Goal: Register for event/course

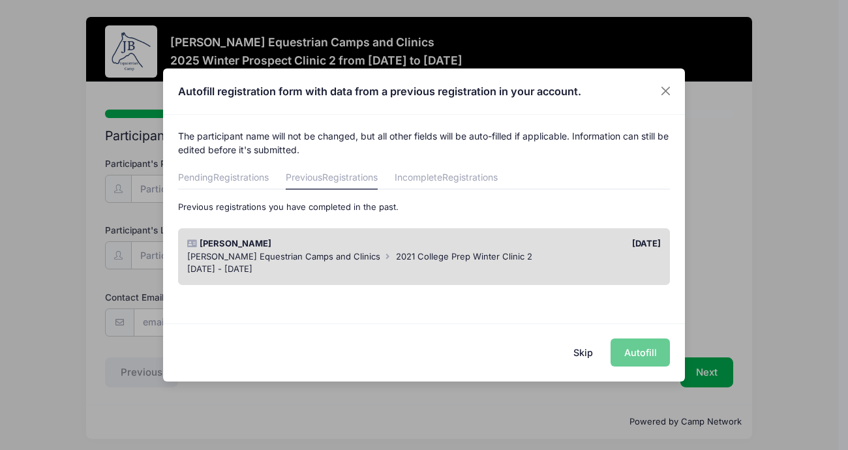
click at [578, 355] on button "Skip" at bounding box center [583, 352] width 46 height 28
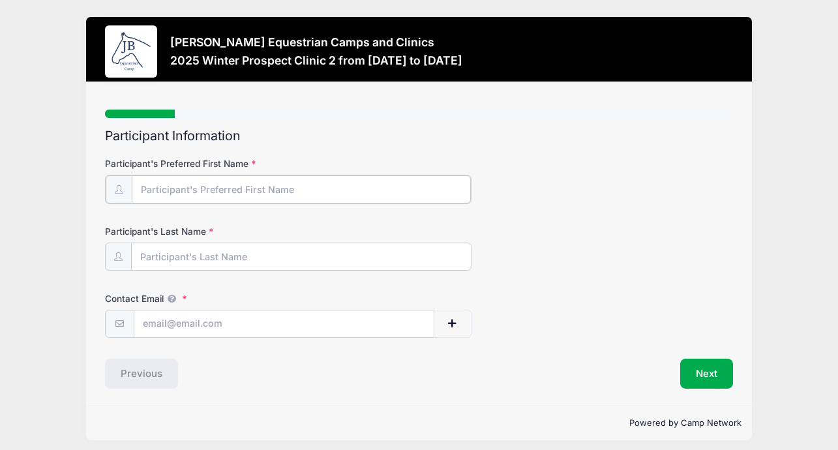
click at [318, 178] on input "Participant's Preferred First Name" at bounding box center [301, 189] width 338 height 28
type input "[PERSON_NAME]"
type input "[PERSON_NAME][EMAIL_ADDRESS][PERSON_NAME][DOMAIN_NAME]"
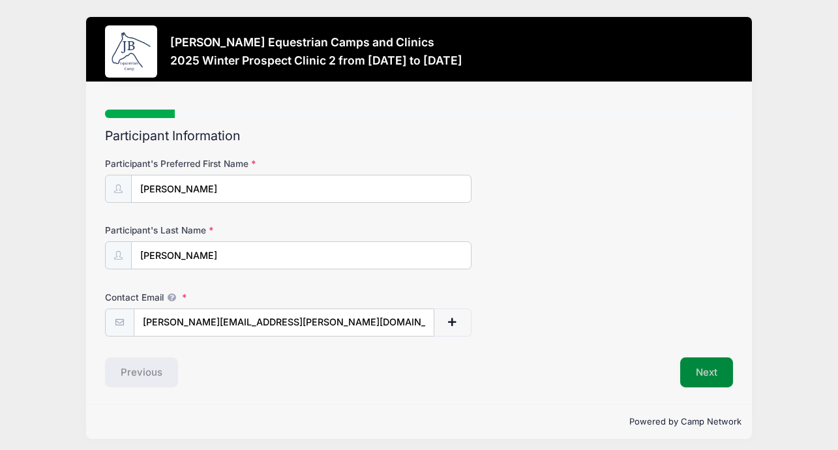
click at [703, 373] on button "Next" at bounding box center [706, 372] width 53 height 30
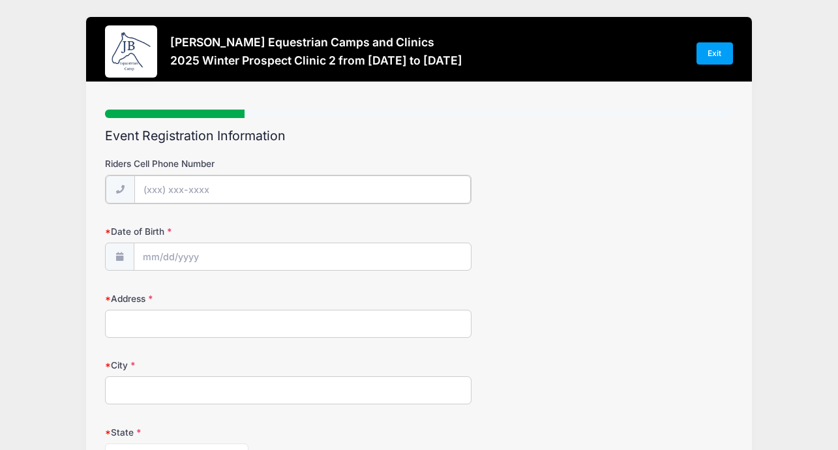
click at [293, 179] on input "Riders Cell Phone Number" at bounding box center [302, 189] width 337 height 28
type input "[PHONE_NUMBER]"
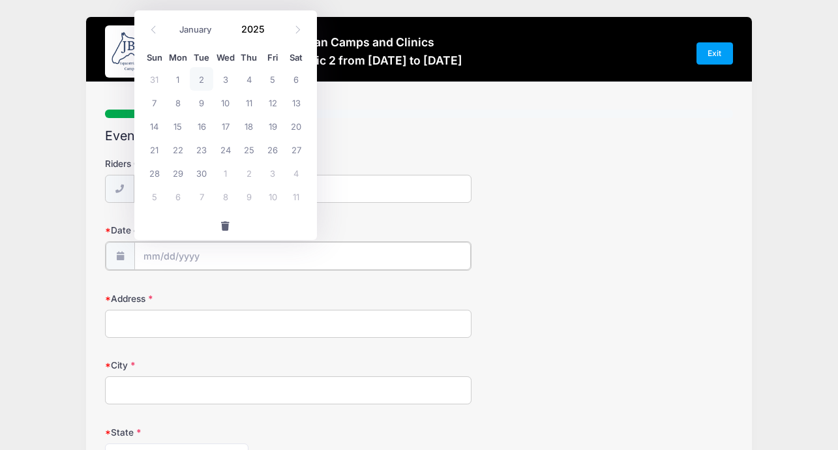
click at [233, 250] on input "Date of Birth" at bounding box center [302, 256] width 337 height 28
click at [228, 259] on input "Date of Birth" at bounding box center [302, 256] width 337 height 28
click at [273, 34] on span at bounding box center [273, 34] width 9 height 10
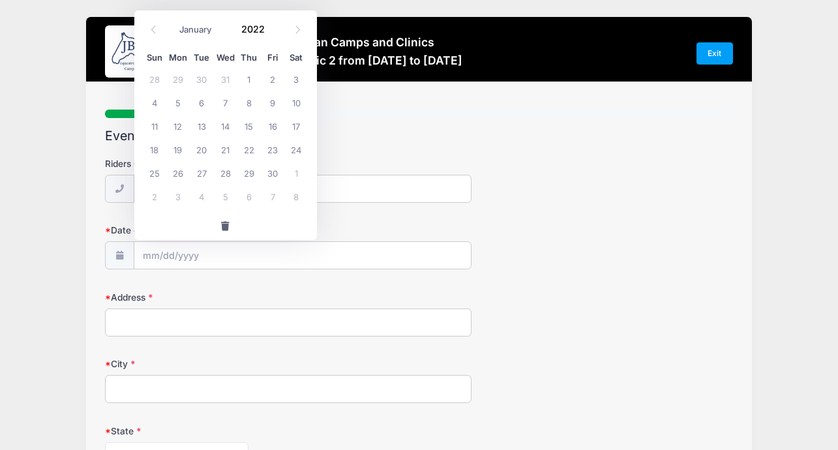
click at [273, 34] on span at bounding box center [273, 34] width 9 height 10
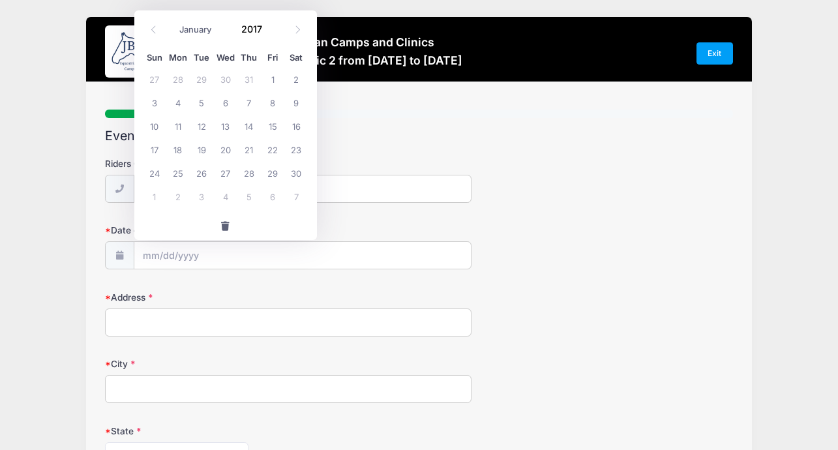
click at [273, 34] on span at bounding box center [273, 34] width 9 height 10
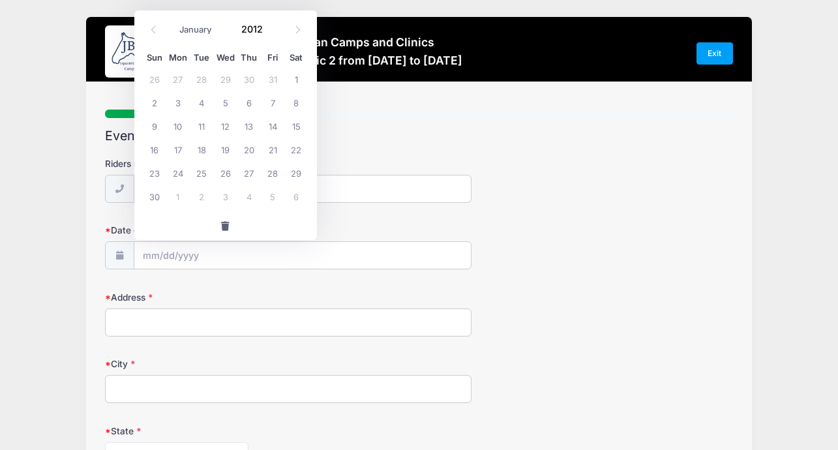
click at [273, 34] on span at bounding box center [273, 34] width 9 height 10
type input "2011"
click at [208, 172] on span "27" at bounding box center [201, 172] width 23 height 23
type input "[DATE]"
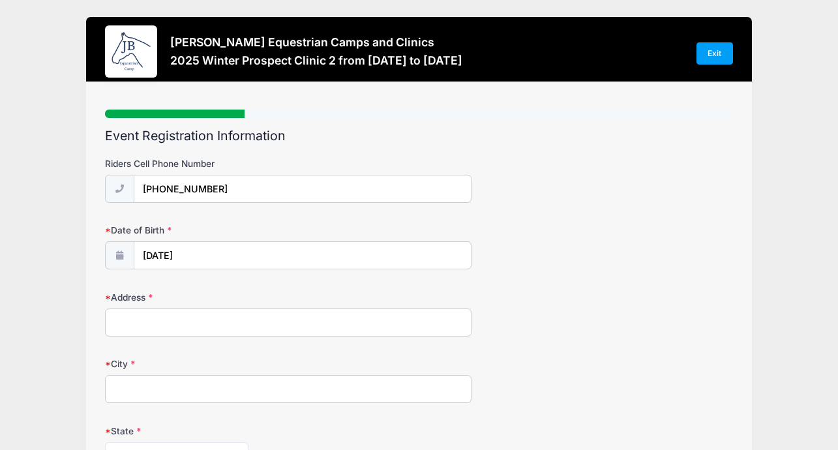
click at [197, 316] on input "Address" at bounding box center [288, 322] width 366 height 28
type input "[STREET_ADDRESS]"
type input "[PERSON_NAME]"
select select "OH"
type input "43065"
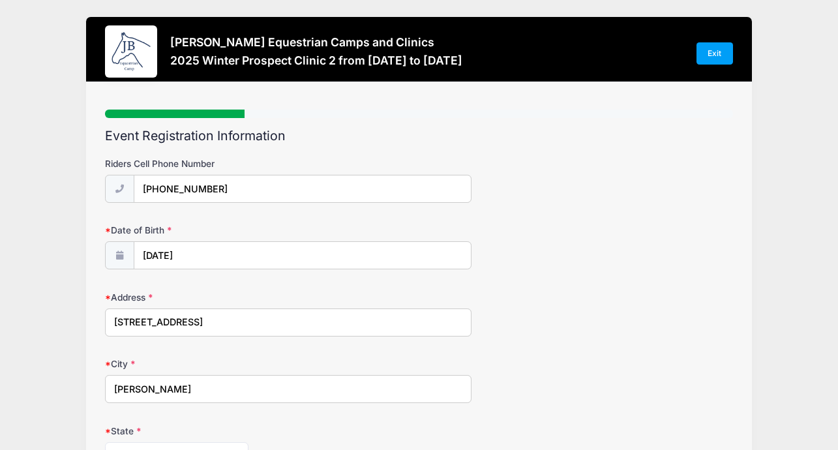
type input "[PERSON_NAME]"
type input "[PERSON_NAME][EMAIL_ADDRESS][PERSON_NAME][DOMAIN_NAME]"
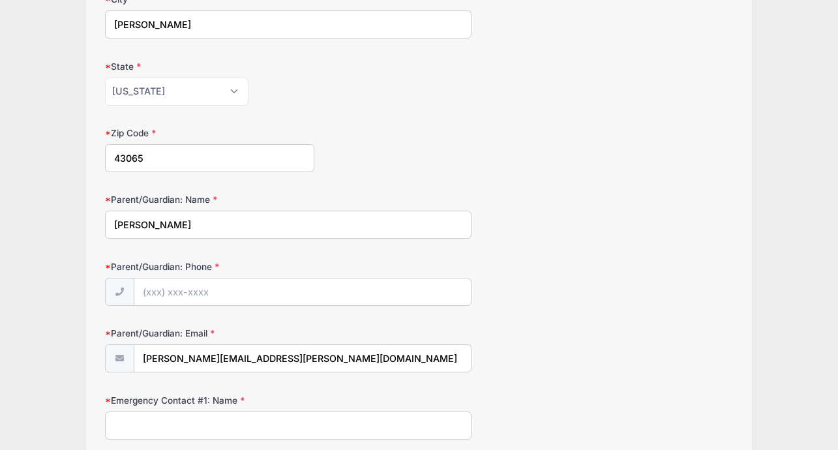
scroll to position [365, 0]
click at [286, 295] on input "Parent/Guardian: Phone" at bounding box center [302, 292] width 337 height 28
type input "[PHONE_NUMBER]"
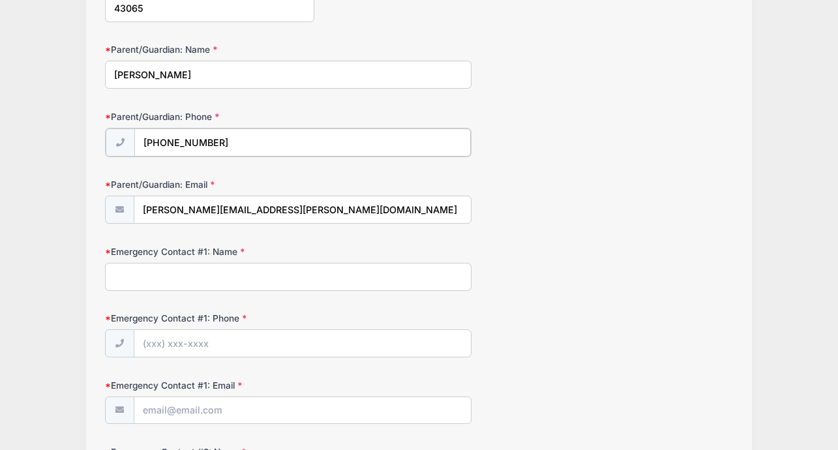
scroll to position [515, 0]
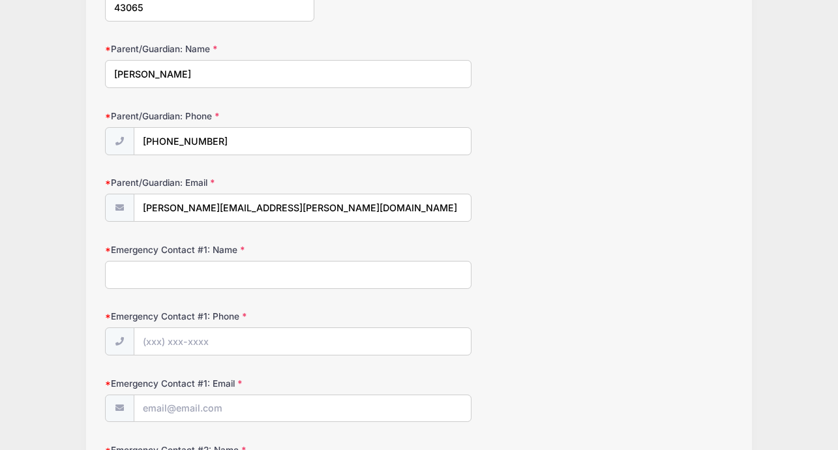
click at [275, 275] on input "Emergency Contact #1: Name" at bounding box center [288, 275] width 366 height 28
type input "[PERSON_NAME]"
type input "[PHONE_NUMBER]"
type input "[PERSON_NAME][EMAIL_ADDRESS][PERSON_NAME][DOMAIN_NAME]"
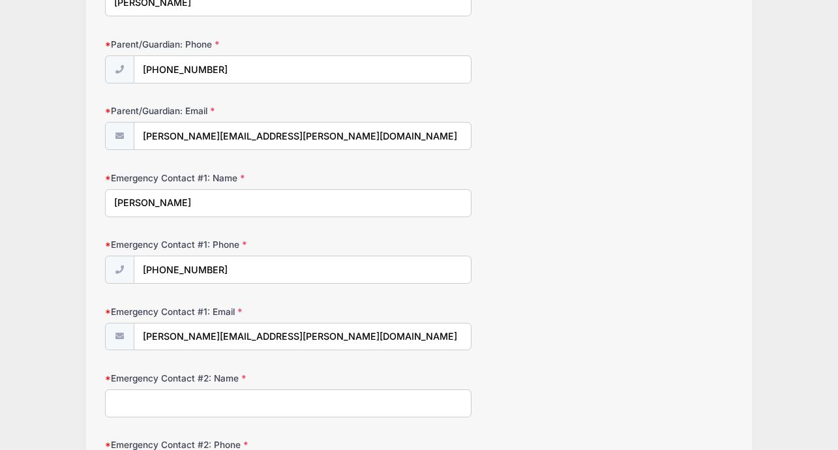
scroll to position [651, 0]
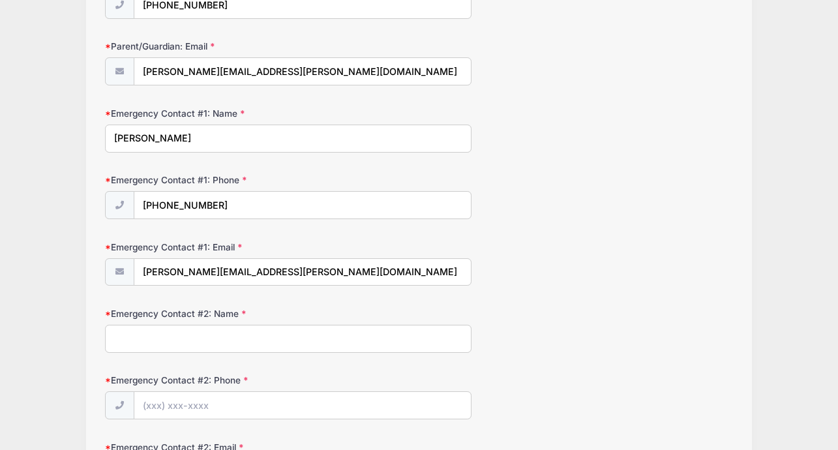
click at [329, 333] on input "Emergency Contact #2: Name" at bounding box center [288, 339] width 366 height 28
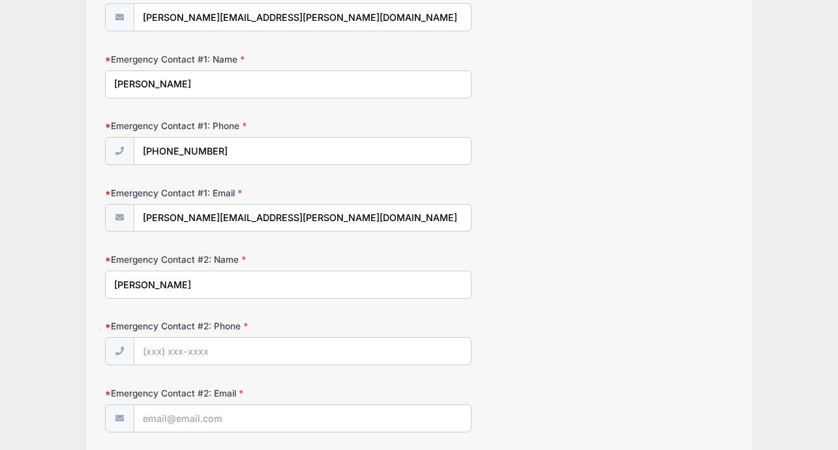
scroll to position [753, 0]
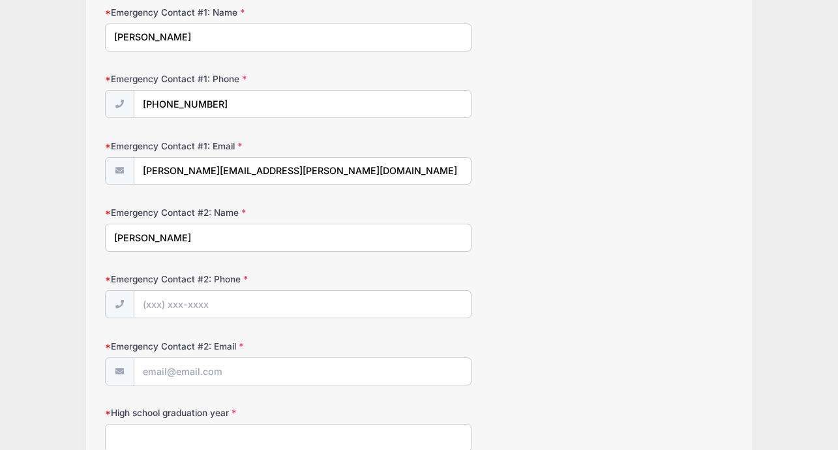
type input "[PERSON_NAME]"
click at [272, 307] on input "Emergency Contact #2: Phone" at bounding box center [302, 305] width 337 height 28
type input "[PHONE_NUMBER]"
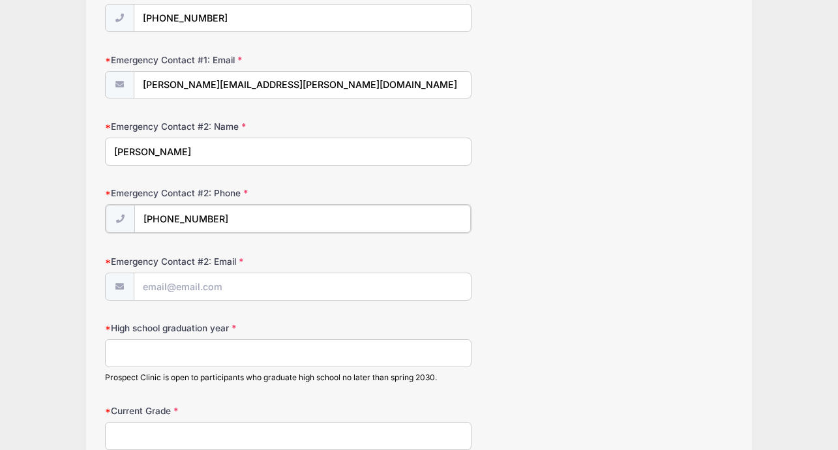
scroll to position [839, 0]
click at [248, 278] on input "Emergency Contact #2: Email" at bounding box center [302, 285] width 337 height 28
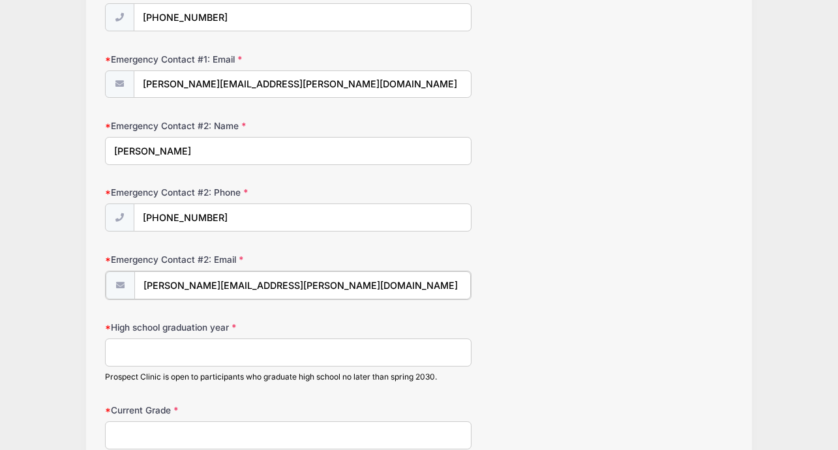
type input "[PERSON_NAME][EMAIL_ADDRESS][PERSON_NAME][DOMAIN_NAME]"
click at [253, 359] on input "High school graduation year" at bounding box center [288, 351] width 366 height 28
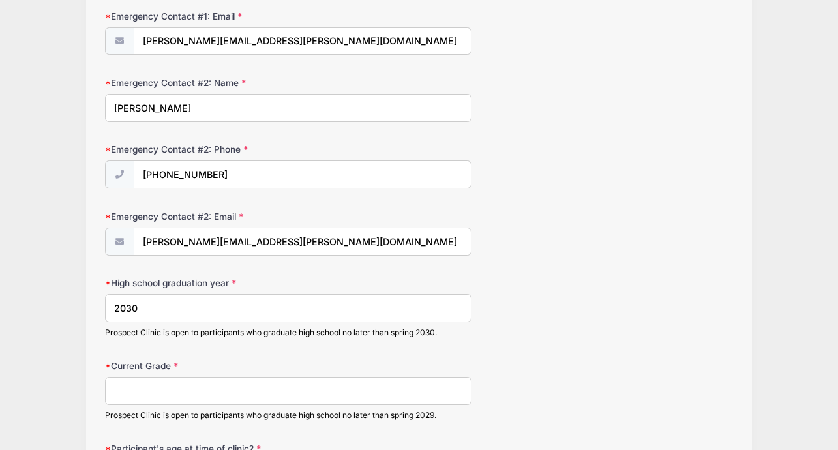
type input "2030"
click at [251, 384] on input "Current Grade" at bounding box center [288, 391] width 366 height 28
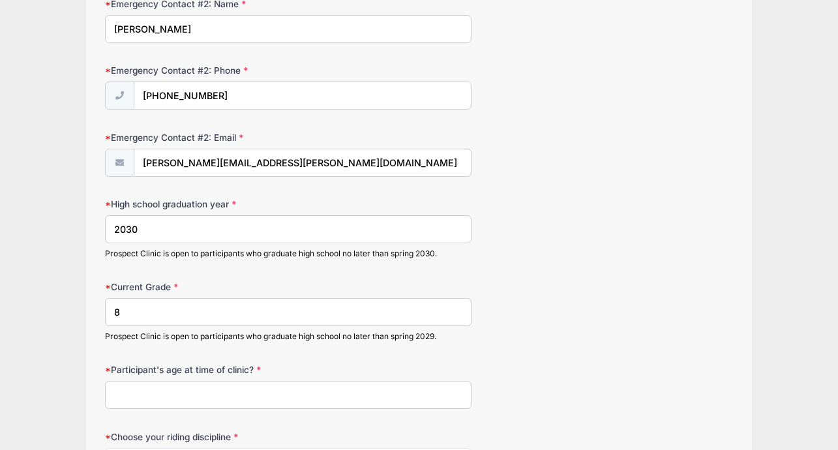
scroll to position [963, 0]
type input "8"
click at [248, 390] on input "Participant's age at time of clinic?" at bounding box center [288, 394] width 366 height 28
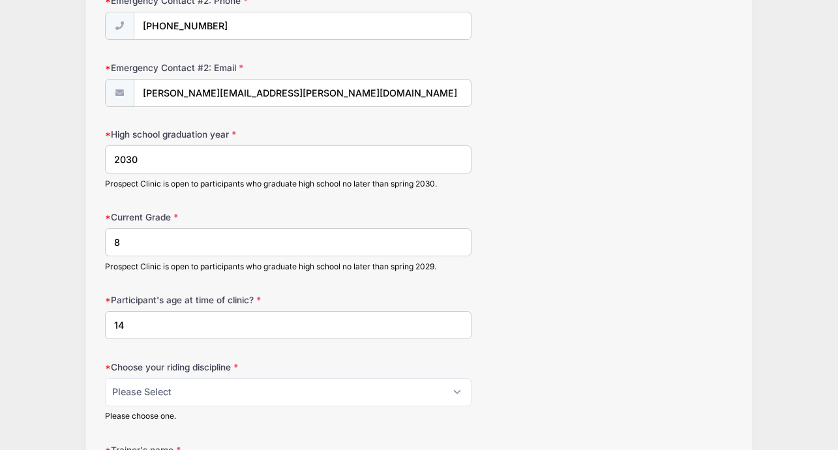
scroll to position [1035, 0]
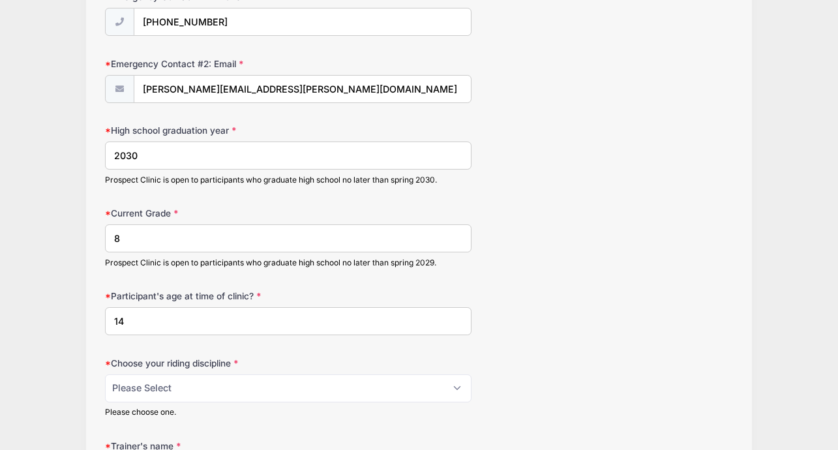
type input "14"
click at [254, 385] on select "Please Select jumping seat western reining western horsemanship" at bounding box center [288, 388] width 366 height 28
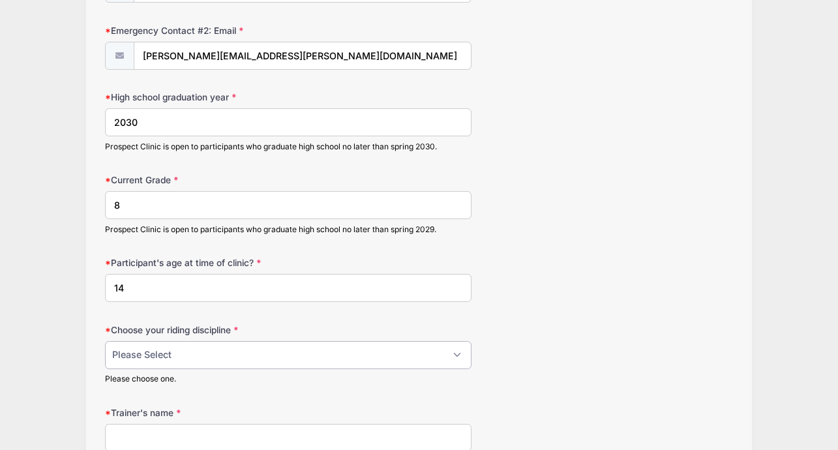
scroll to position [1069, 0]
click at [259, 353] on select "Please Select jumping seat western reining western horsemanship" at bounding box center [288, 354] width 366 height 28
select select "western reining"
click at [105, 340] on select "Please Select jumping seat western reining western horsemanship" at bounding box center [288, 354] width 366 height 28
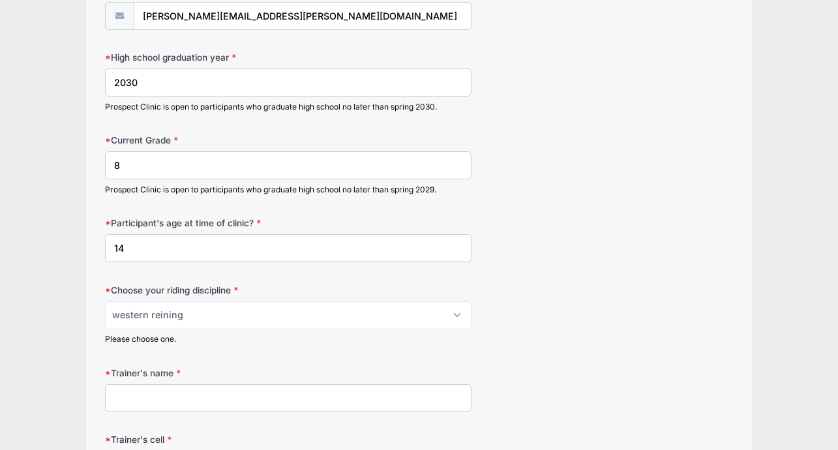
click at [245, 395] on input "Trainer's name" at bounding box center [288, 398] width 366 height 28
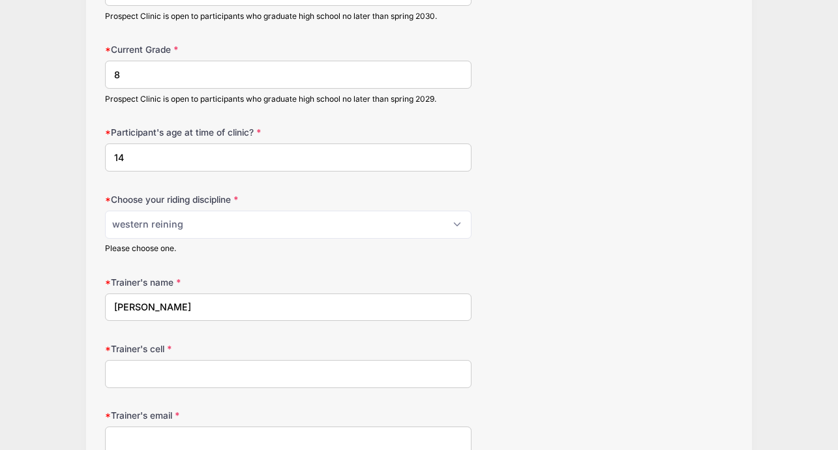
type input "[PERSON_NAME]"
click at [216, 373] on input "Trainer's cell" at bounding box center [288, 374] width 366 height 28
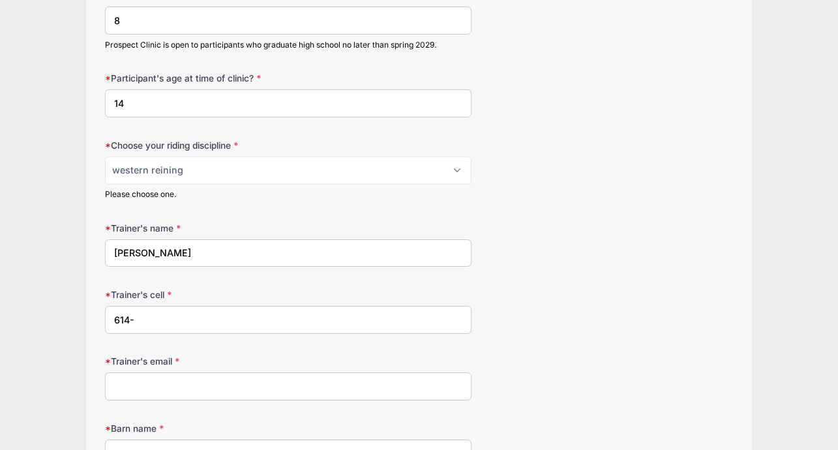
type input "614-"
click at [199, 385] on input "Trainer's email" at bounding box center [288, 386] width 366 height 28
type input "beckettperformancehorses@"
click at [168, 320] on input "614-" at bounding box center [288, 320] width 366 height 28
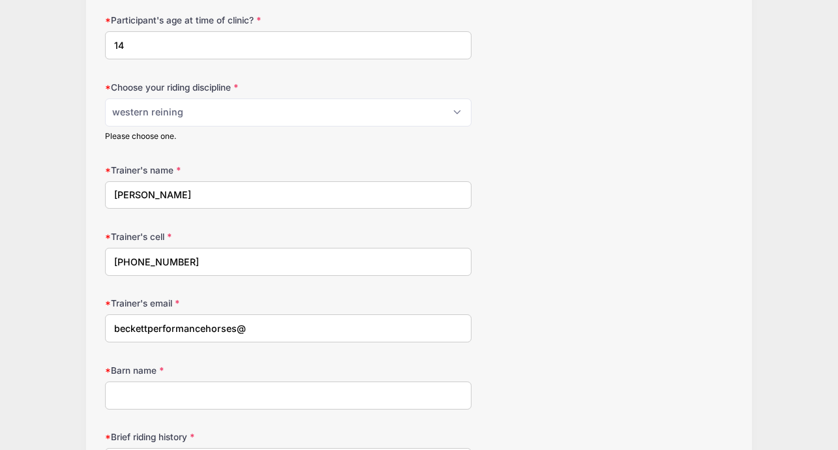
scroll to position [1313, 0]
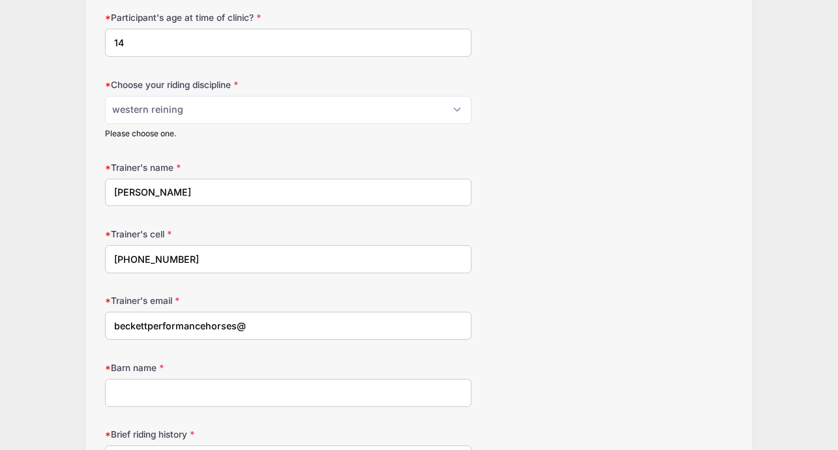
type input "[PHONE_NUMBER]"
click at [262, 329] on input "beckettperformancehorses@" at bounding box center [288, 326] width 366 height 28
type input "[EMAIL_ADDRESS][DOMAIN_NAME]"
click at [213, 391] on input "Barn name" at bounding box center [288, 393] width 366 height 28
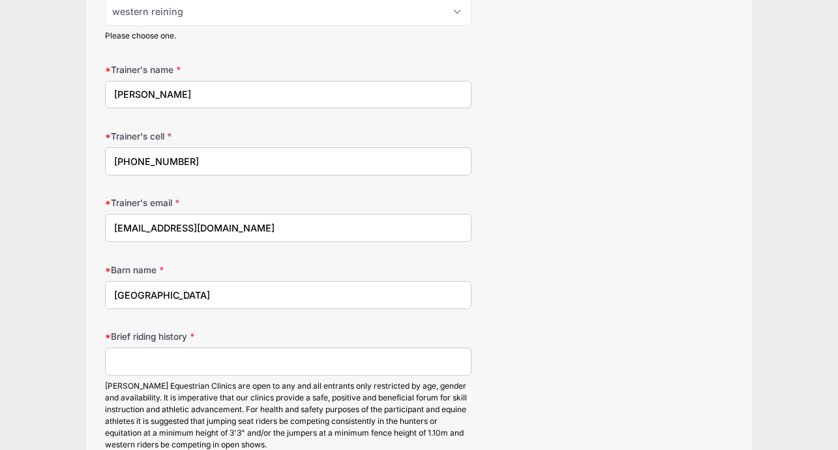
scroll to position [1415, 0]
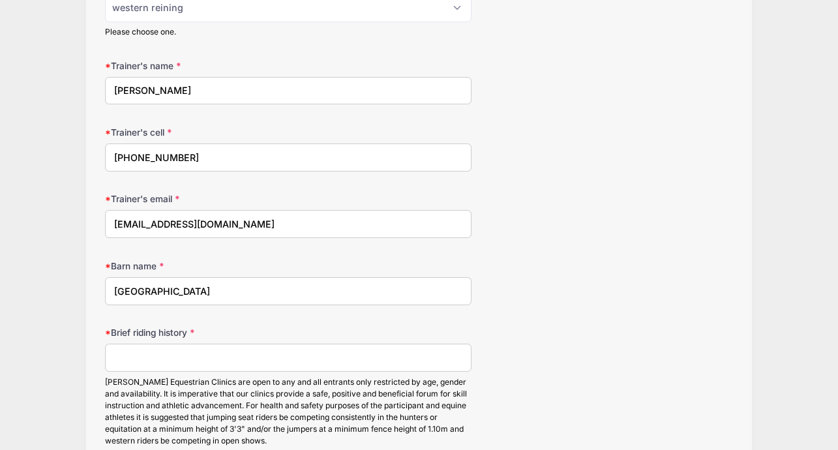
type input "[GEOGRAPHIC_DATA]"
click at [195, 360] on input "Brief riding history" at bounding box center [288, 358] width 366 height 28
type input "!"
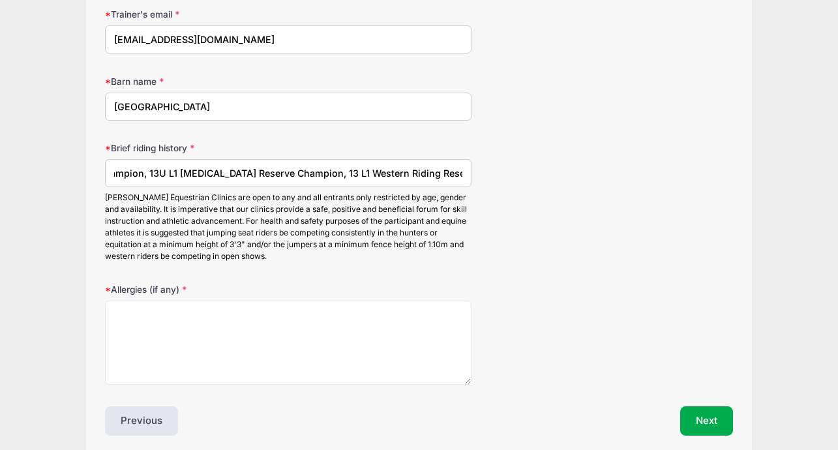
scroll to position [1600, 0]
type input "13U Reining Congress Champion, 13U AQYHA Reining Champion, 13U AQHYA Res. HUS C…"
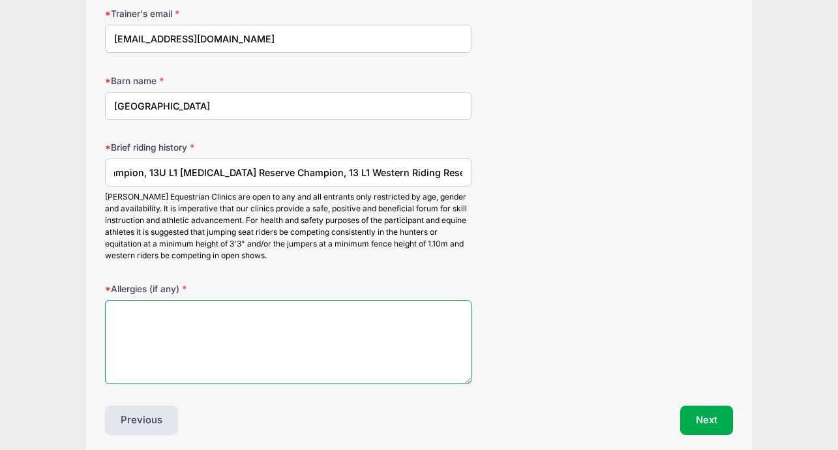
scroll to position [0, 0]
click at [146, 319] on textarea "Allergies (if any)" at bounding box center [288, 342] width 366 height 84
type textarea "none"
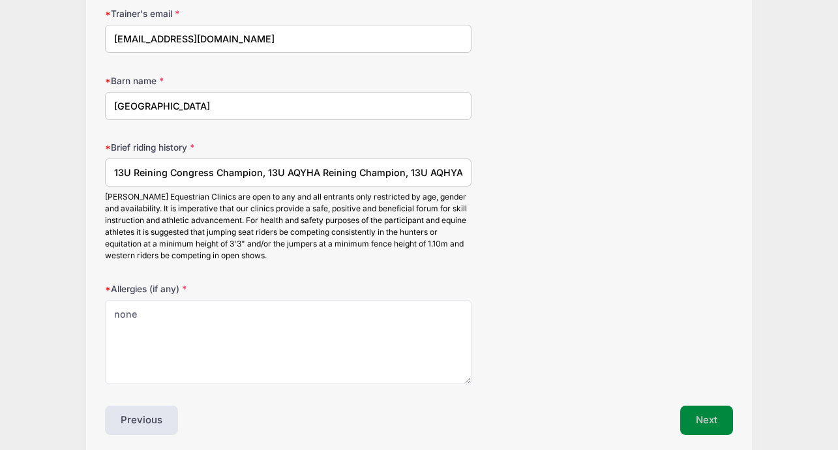
click at [689, 427] on button "Next" at bounding box center [706, 421] width 53 height 30
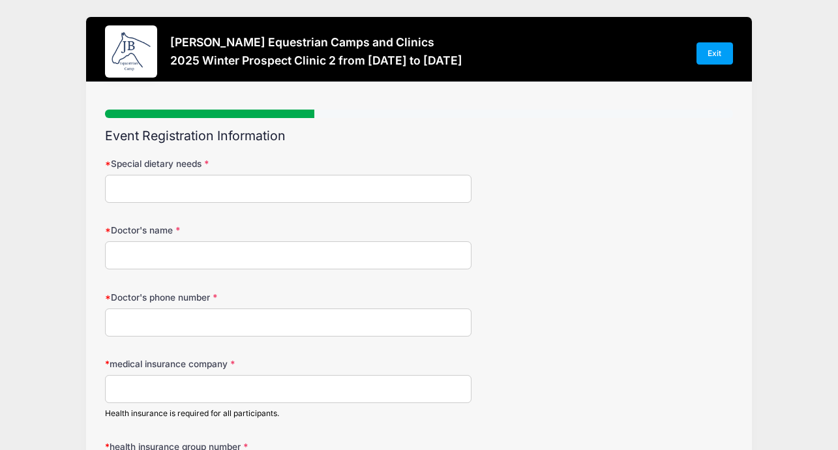
click at [351, 183] on input "Special dietary needs" at bounding box center [288, 189] width 366 height 28
type input "None"
click at [132, 256] on input "Doctor's name" at bounding box center [288, 255] width 366 height 28
type input "[PERSON_NAME] Pediatric"
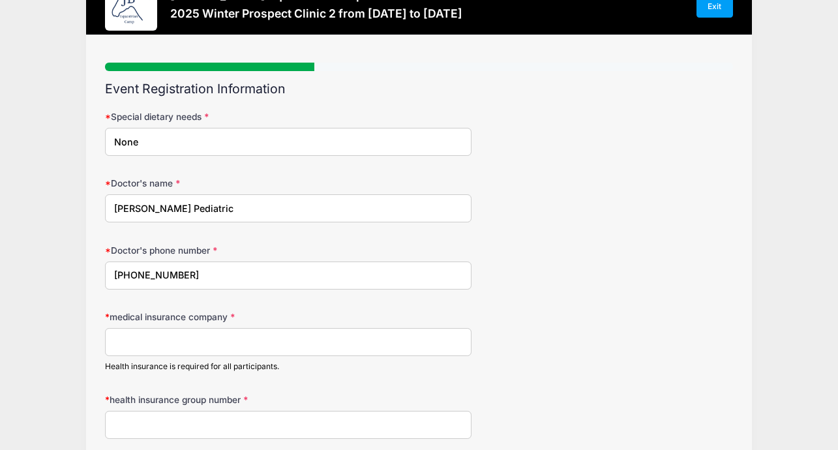
type input "[PHONE_NUMBER]"
click at [142, 348] on input "medical insurance company" at bounding box center [288, 342] width 366 height 28
type input "Medical Mutual"
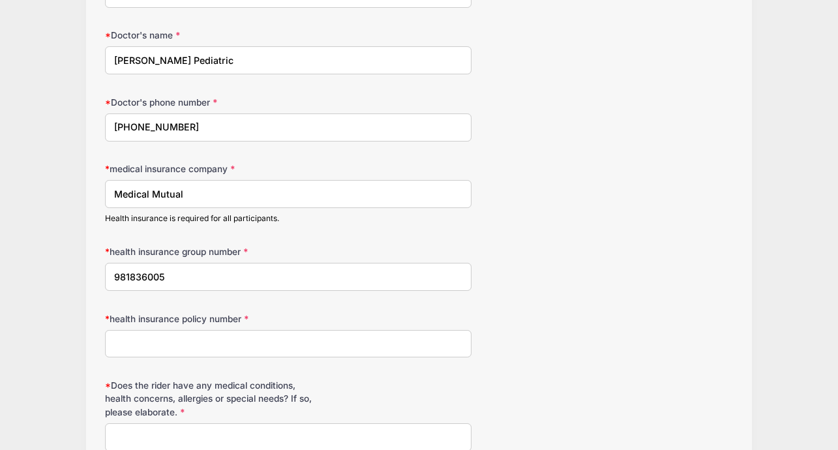
scroll to position [198, 0]
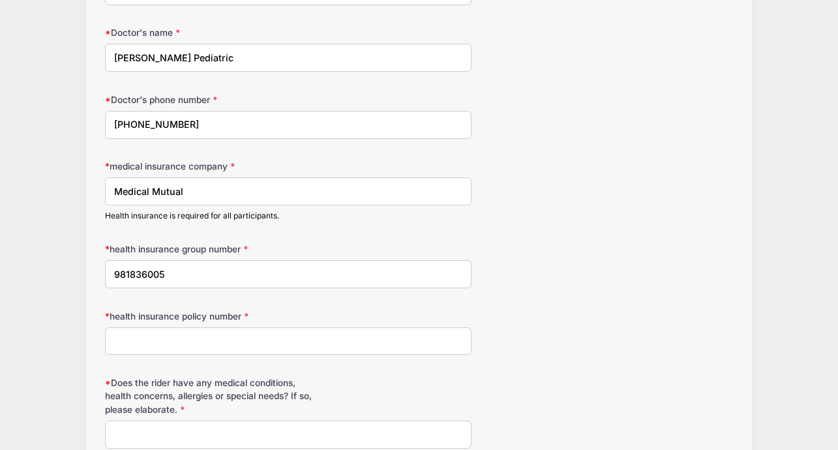
type input "981836005"
click at [204, 338] on input "health insurance policy number" at bounding box center [288, 341] width 366 height 28
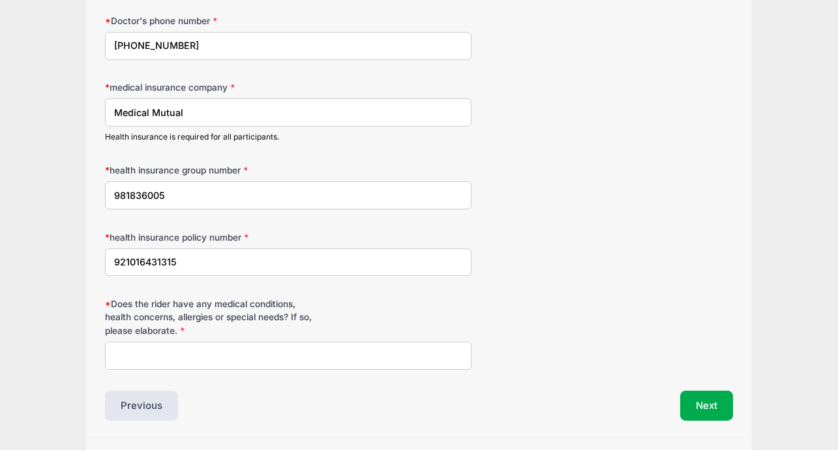
scroll to position [277, 0]
type input "921016431315"
click at [254, 362] on input "Does the rider have any medical conditions, health concerns, allergies or speci…" at bounding box center [288, 355] width 366 height 28
type input "m"
type input "none"
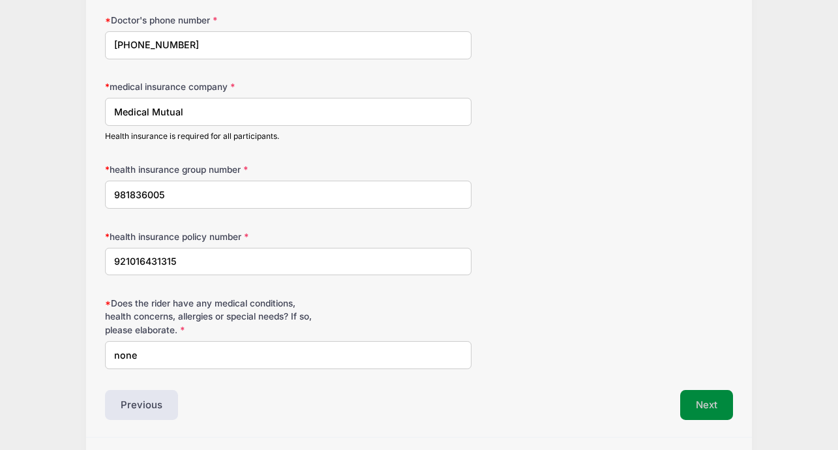
click at [724, 406] on button "Next" at bounding box center [706, 405] width 53 height 30
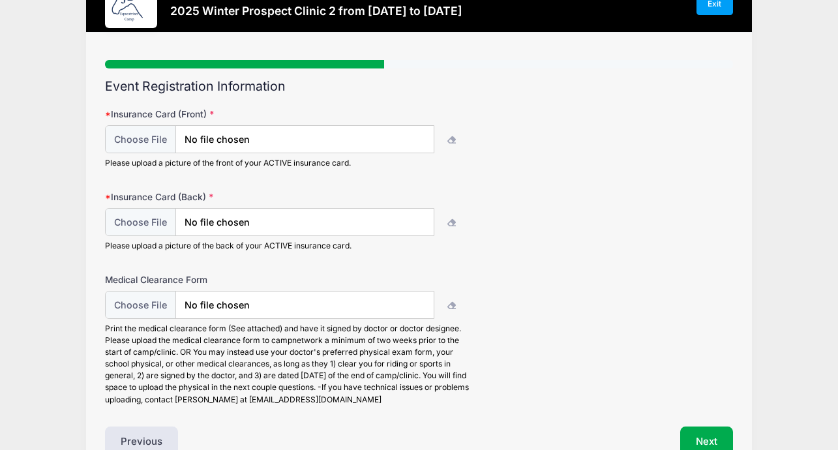
scroll to position [85, 0]
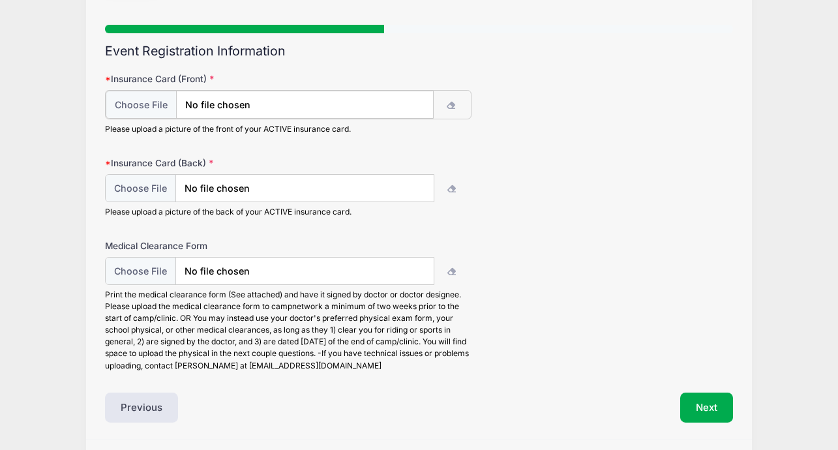
click at [147, 99] on input "file" at bounding box center [270, 105] width 328 height 28
type input "C:\fakepath\ShowIdCard (1).pdf"
click at [150, 195] on input "file" at bounding box center [270, 187] width 328 height 28
type input "C:\fakepath\00395 _36104092_08-29-2025.pdf"
click at [449, 180] on button "button" at bounding box center [451, 187] width 37 height 28
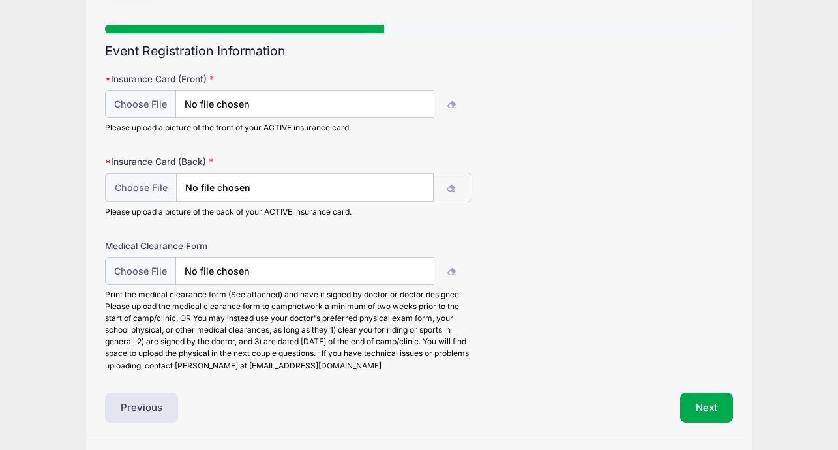
click at [140, 182] on input "file" at bounding box center [270, 187] width 328 height 28
type input "C:\fakepath\ShowIdCard (1).pdf"
click at [693, 410] on button "Next" at bounding box center [706, 406] width 53 height 30
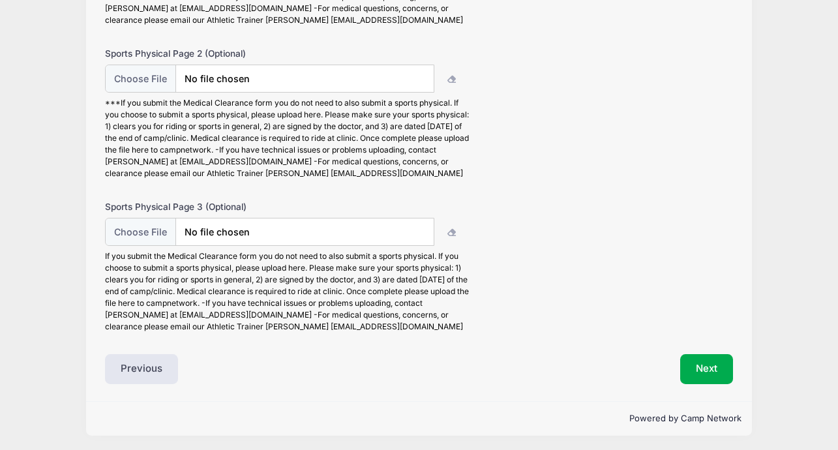
scroll to position [264, 0]
click at [718, 370] on button "Next" at bounding box center [706, 368] width 53 height 30
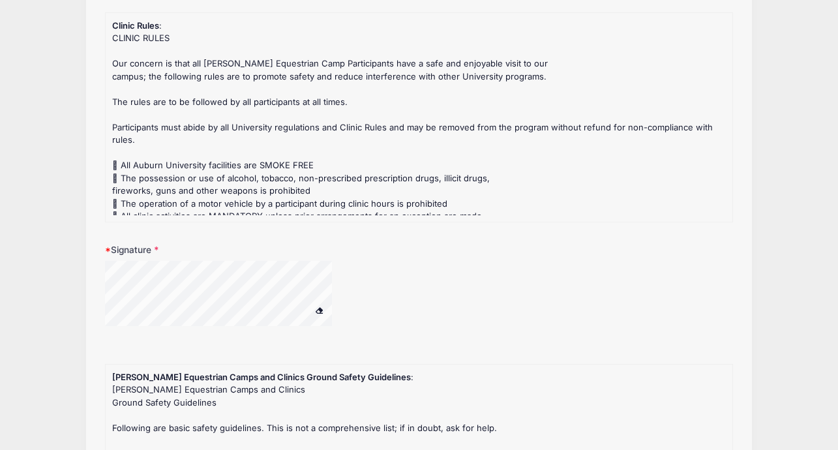
scroll to position [123, 0]
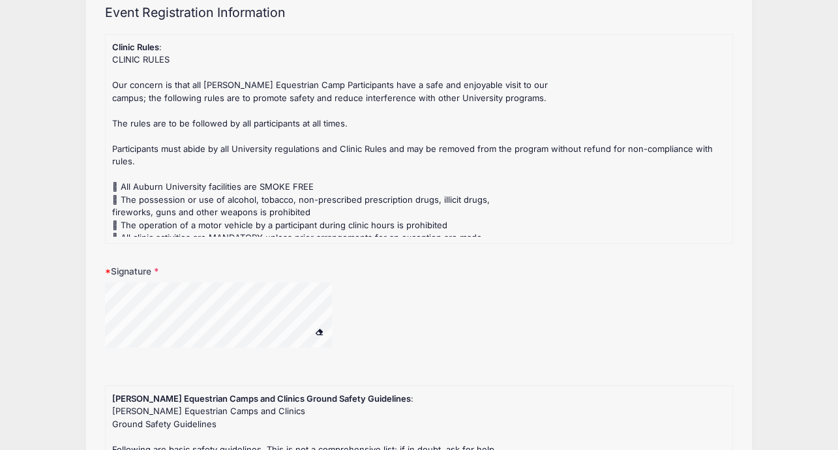
click at [443, 367] on form "Clinic Rules : CLINIC RULES Our concern is that all [PERSON_NAME] Equestrian Ca…" at bounding box center [418, 374] width 627 height 681
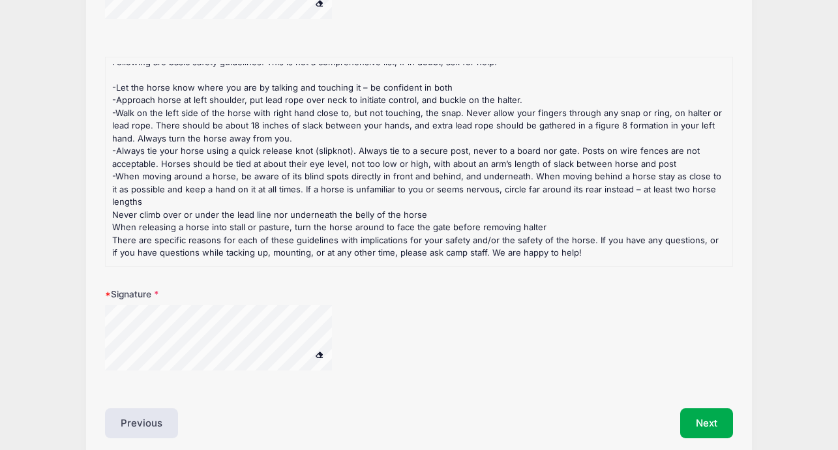
scroll to position [453, 0]
click at [277, 286] on form "Clinic Rules : CLINIC RULES Our concern is that all [PERSON_NAME] Equestrian Ca…" at bounding box center [418, 45] width 627 height 681
click at [690, 421] on button "Next" at bounding box center [706, 423] width 53 height 30
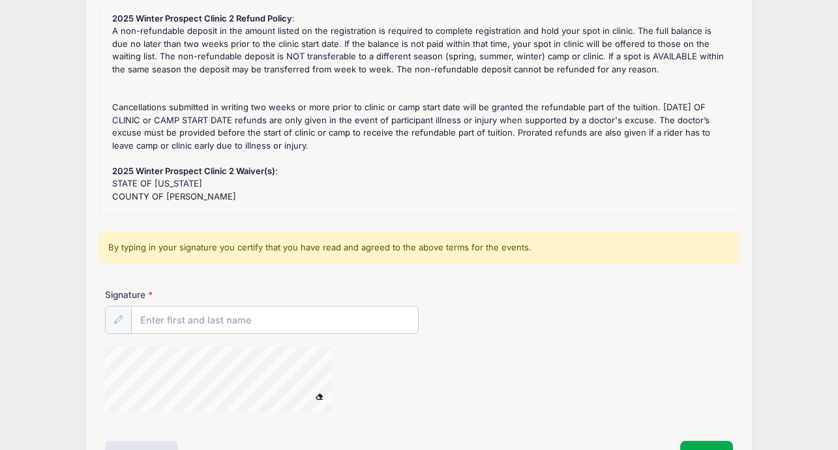
scroll to position [143, 0]
click at [505, 377] on div at bounding box center [314, 380] width 419 height 69
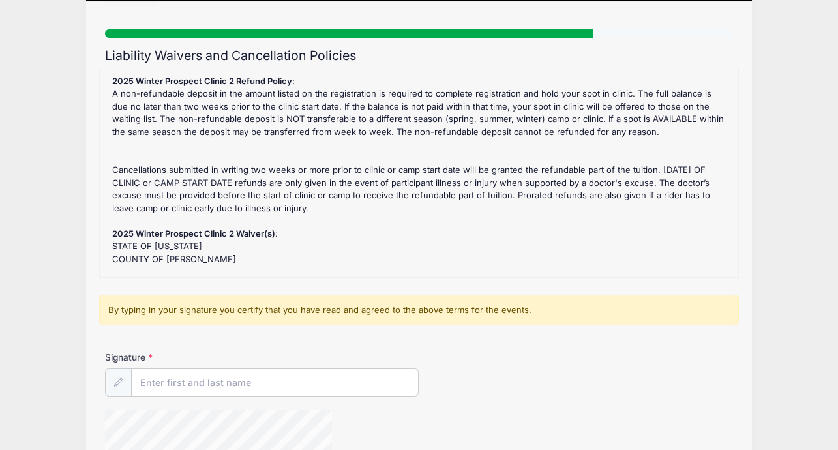
scroll to position [80, 0]
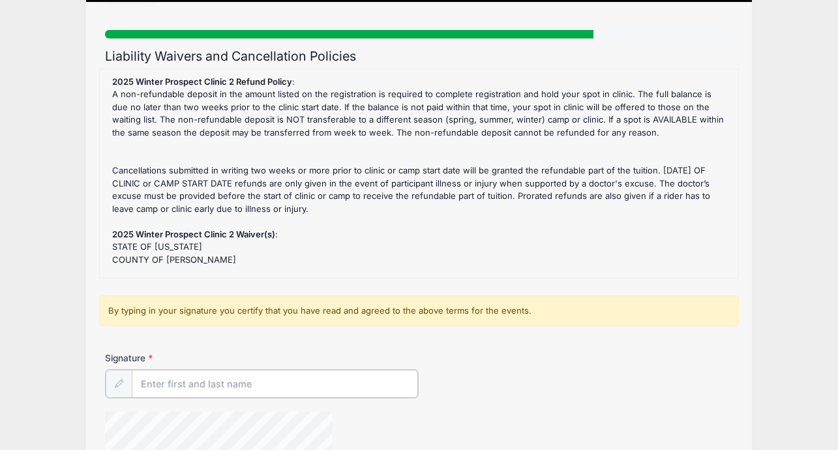
click at [344, 380] on input "Signature" at bounding box center [275, 384] width 286 height 28
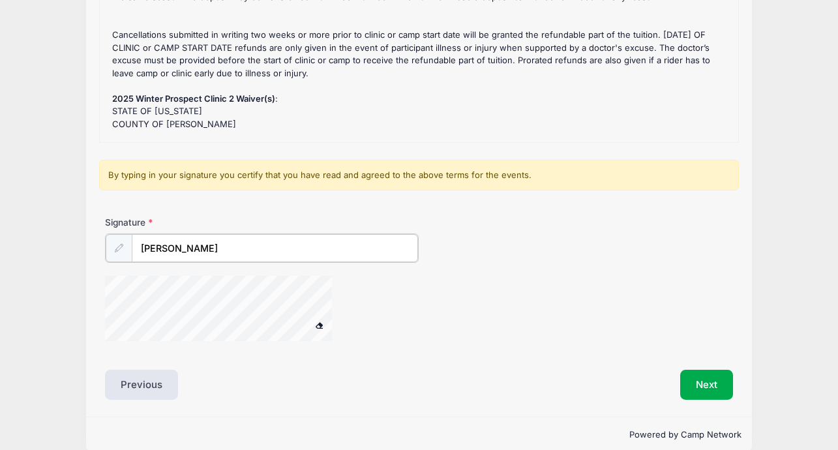
scroll to position [216, 0]
type input "[PERSON_NAME]"
click at [715, 392] on button "Next" at bounding box center [706, 383] width 53 height 30
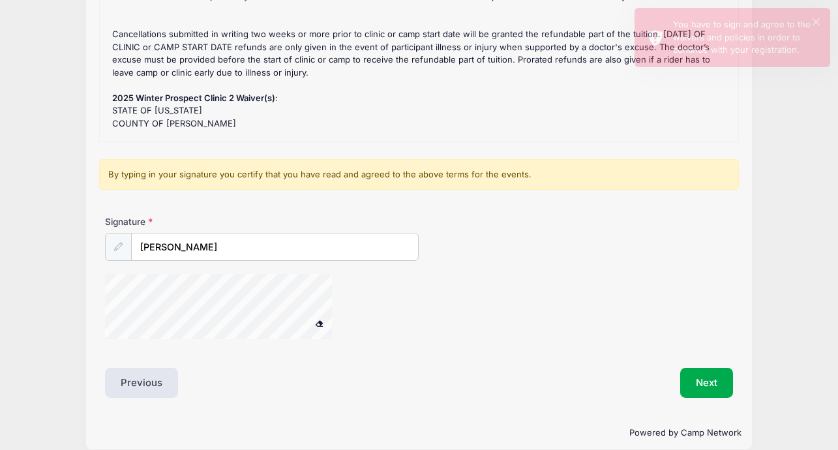
click at [276, 271] on div "Signature [PERSON_NAME]" at bounding box center [419, 283] width 640 height 136
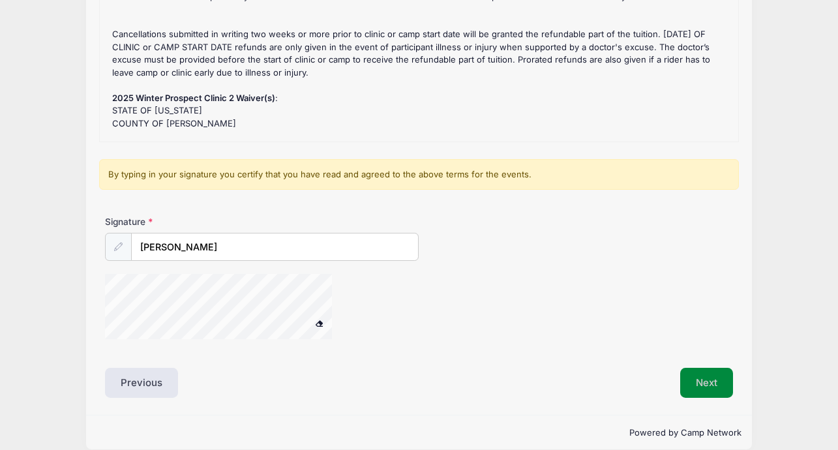
click at [714, 374] on button "Next" at bounding box center [706, 383] width 53 height 30
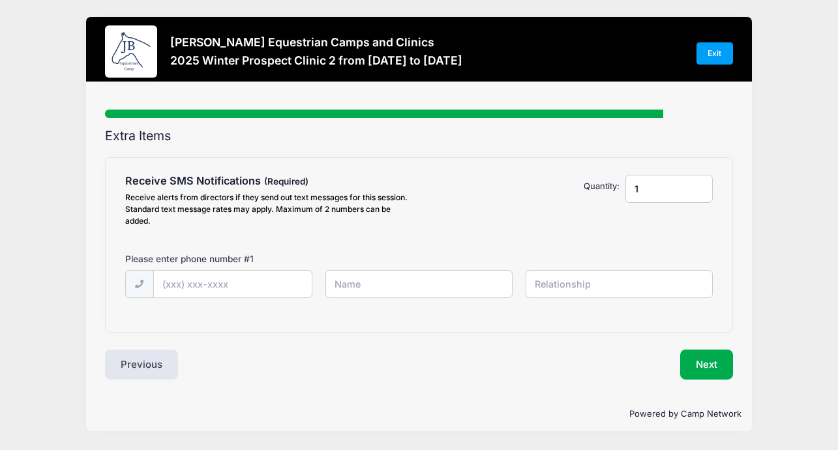
scroll to position [0, 0]
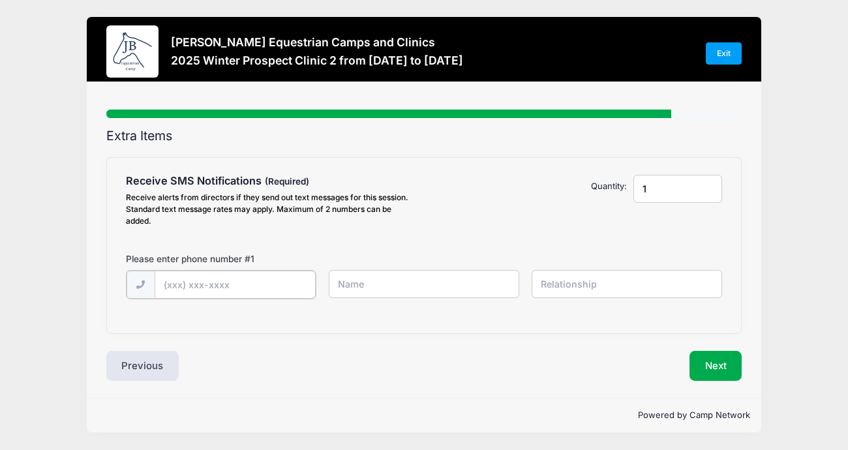
click at [276, 280] on input "text" at bounding box center [235, 285] width 161 height 28
type input "[PHONE_NUMBER]"
click at [350, 282] on input "text" at bounding box center [424, 284] width 190 height 28
click at [411, 284] on input "[PERSON_NAME]" at bounding box center [424, 284] width 190 height 28
type input "[PERSON_NAME]"
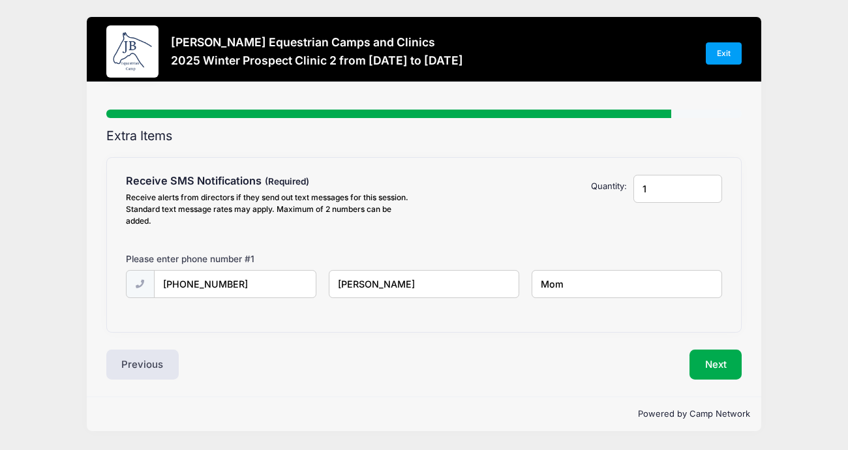
type input "Mom"
click at [707, 360] on button "Next" at bounding box center [715, 365] width 53 height 30
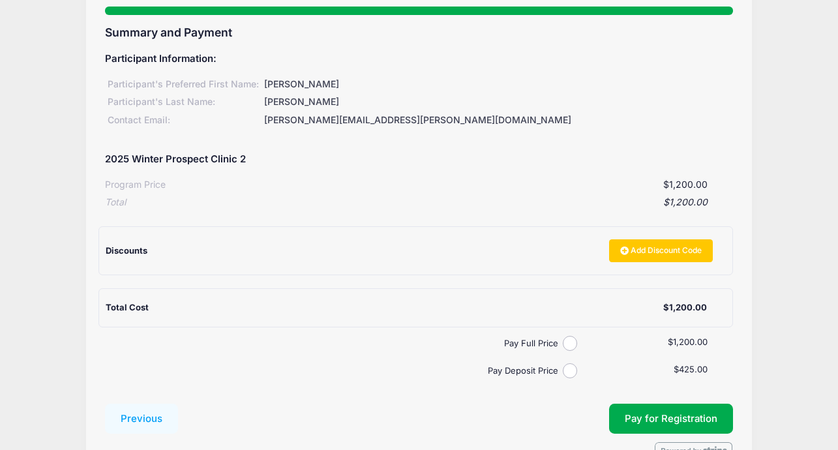
scroll to position [108, 0]
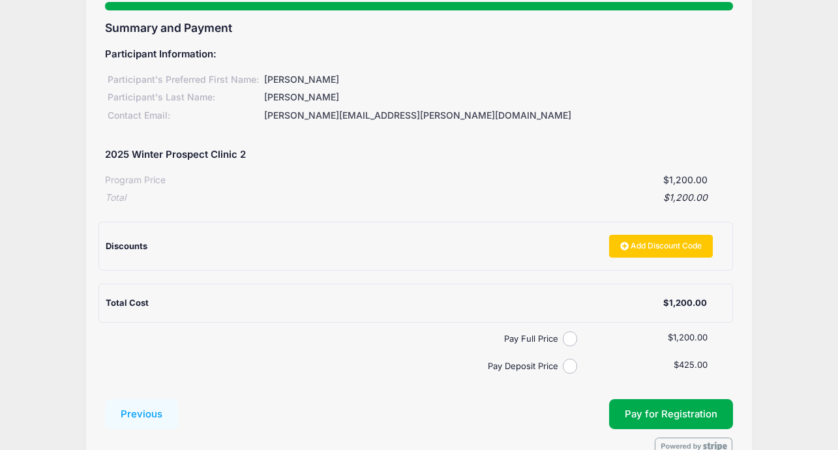
click at [564, 359] on div "Pay Deposit Price" at bounding box center [354, 366] width 498 height 15
click at [568, 368] on input "Pay Deposit Price" at bounding box center [570, 366] width 15 height 15
radio input "true"
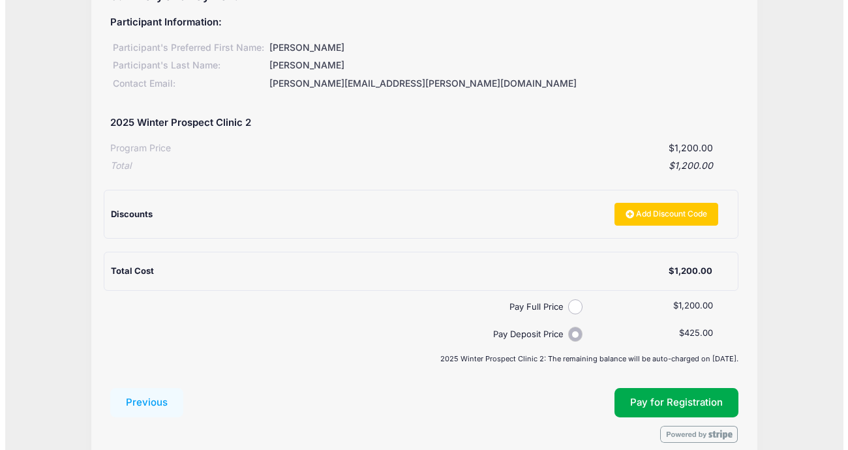
scroll to position [142, 0]
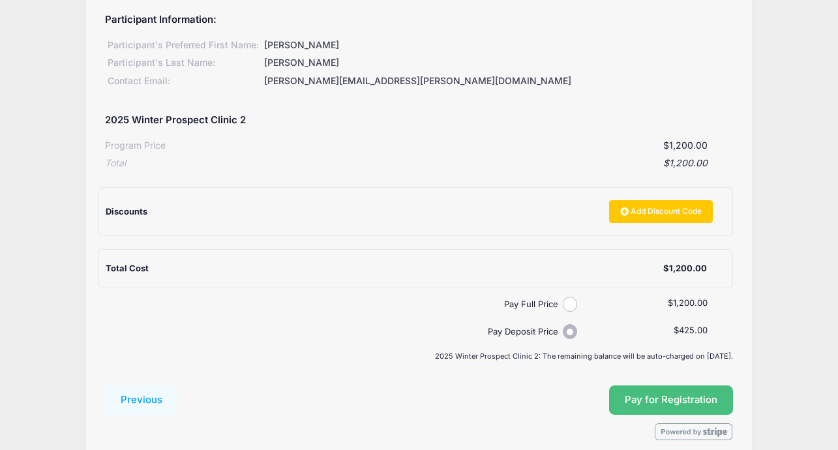
click at [650, 389] on button "Pay for Registration" at bounding box center [671, 400] width 124 height 30
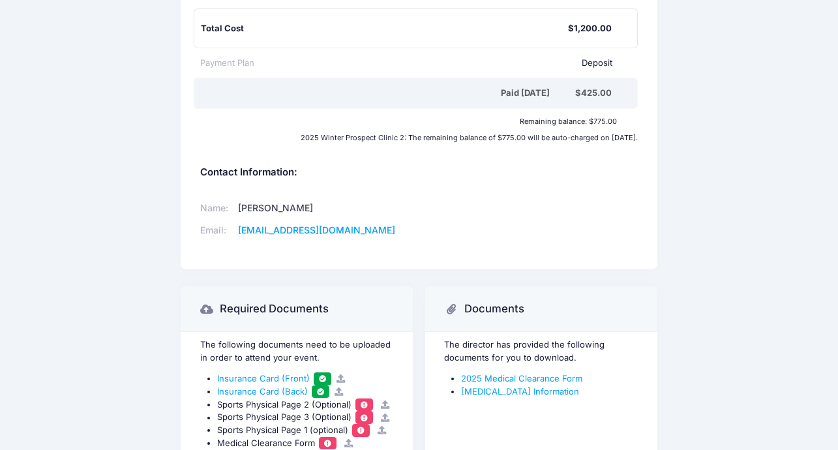
scroll to position [496, 0]
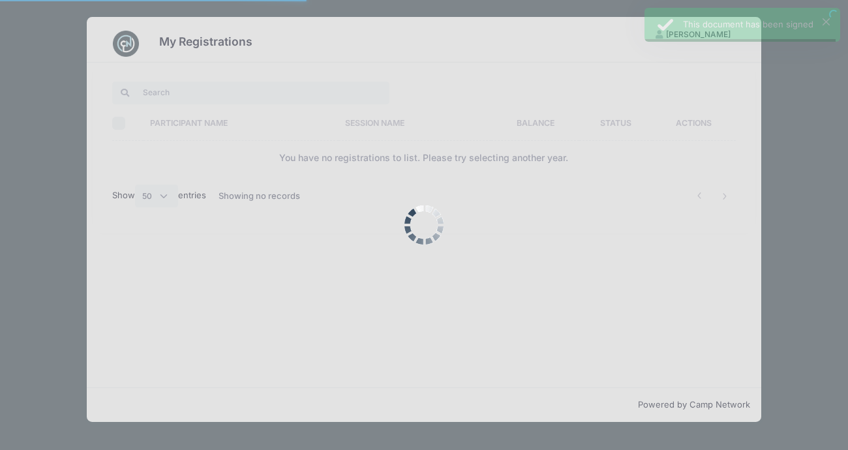
select select "50"
